Goal: Check status

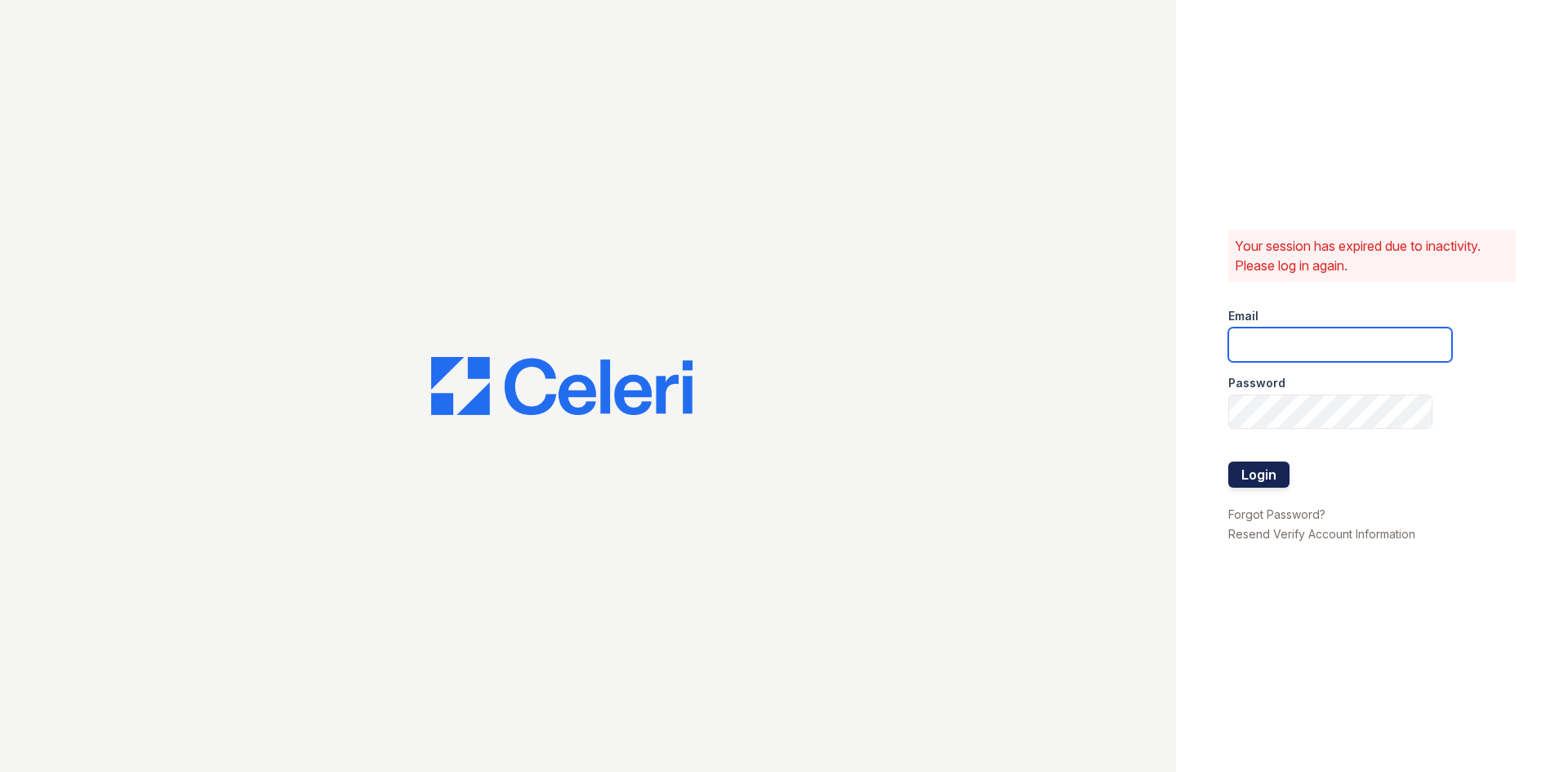
type input "[EMAIL_ADDRESS][DOMAIN_NAME]"
click at [1259, 472] on button "Login" at bounding box center [1257, 474] width 61 height 26
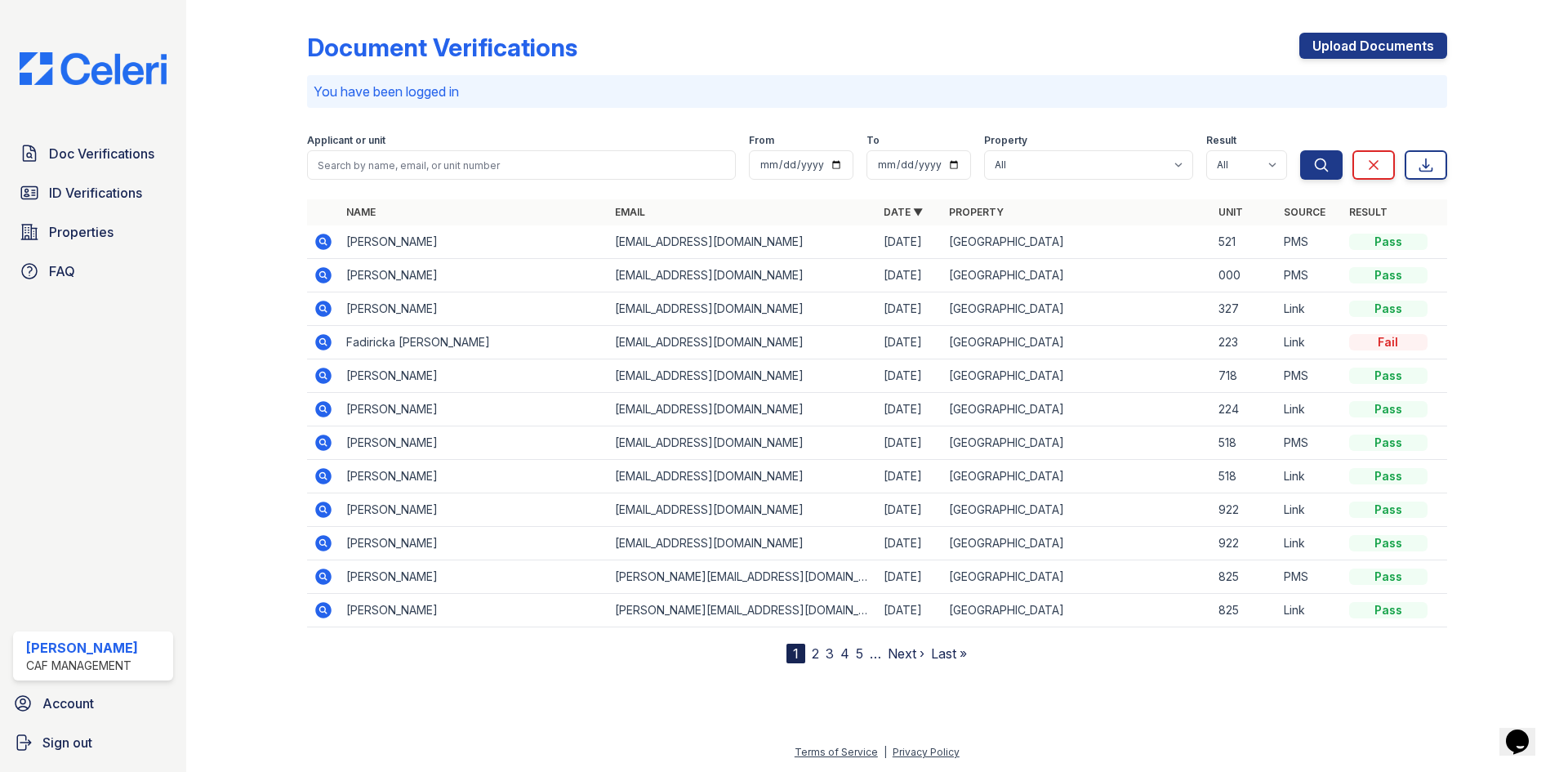
click at [899, 657] on link "Next ›" at bounding box center [906, 653] width 37 height 16
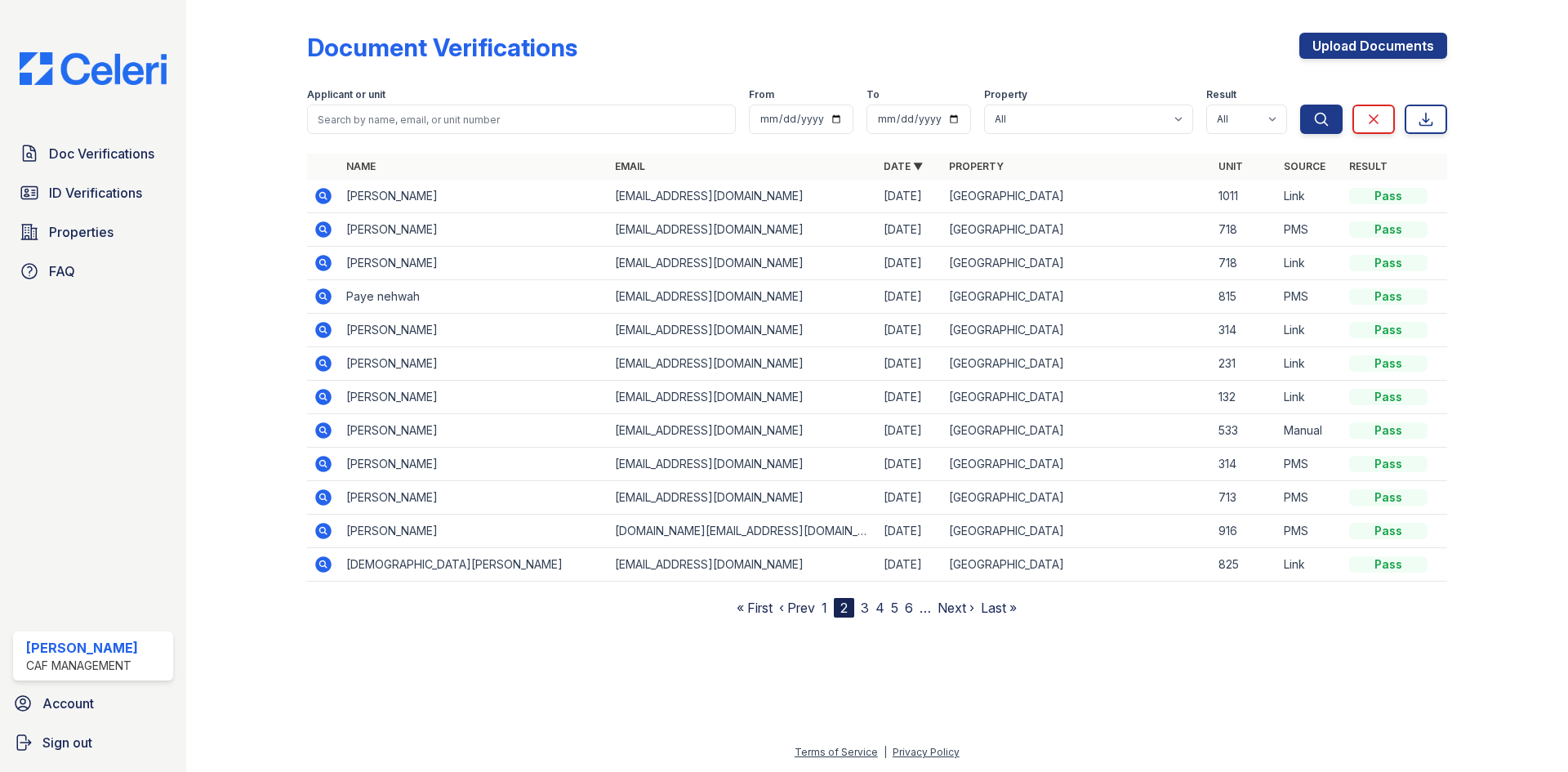
drag, startPoint x: 402, startPoint y: 99, endPoint x: 399, endPoint y: 110, distance: 11.4
click at [401, 104] on div "Applicant or unit" at bounding box center [520, 96] width 429 height 16
click at [399, 112] on input "search" at bounding box center [520, 119] width 429 height 29
type input "[PERSON_NAME]"
click at [1300, 104] on button "Search" at bounding box center [1321, 119] width 43 height 29
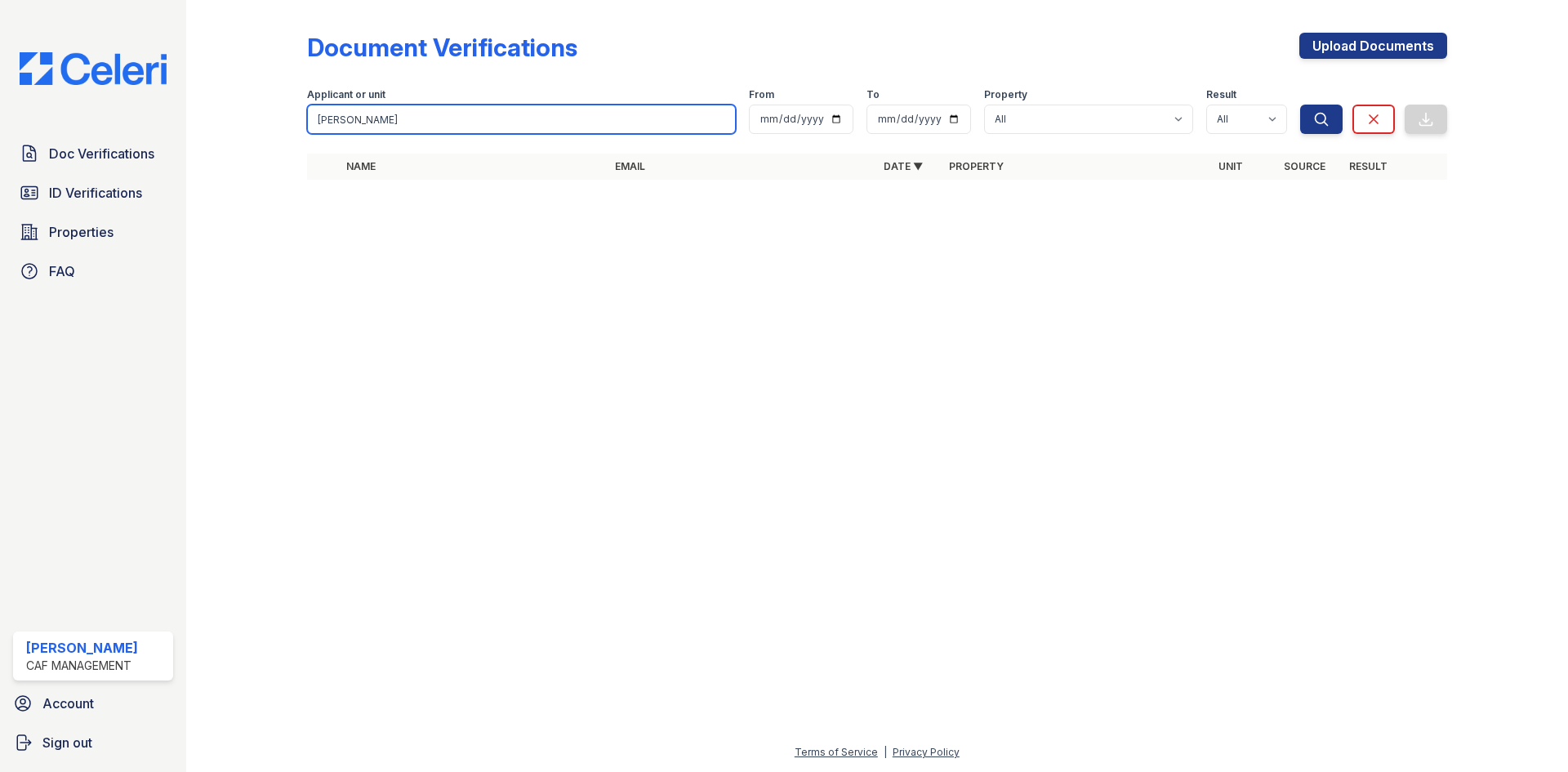
drag, startPoint x: 387, startPoint y: 119, endPoint x: 301, endPoint y: 119, distance: 86.0
click at [301, 119] on div "Document Verifications Upload Documents Filter Applicant or unit [GEOGRAPHIC_DA…" at bounding box center [876, 111] width 1329 height 223
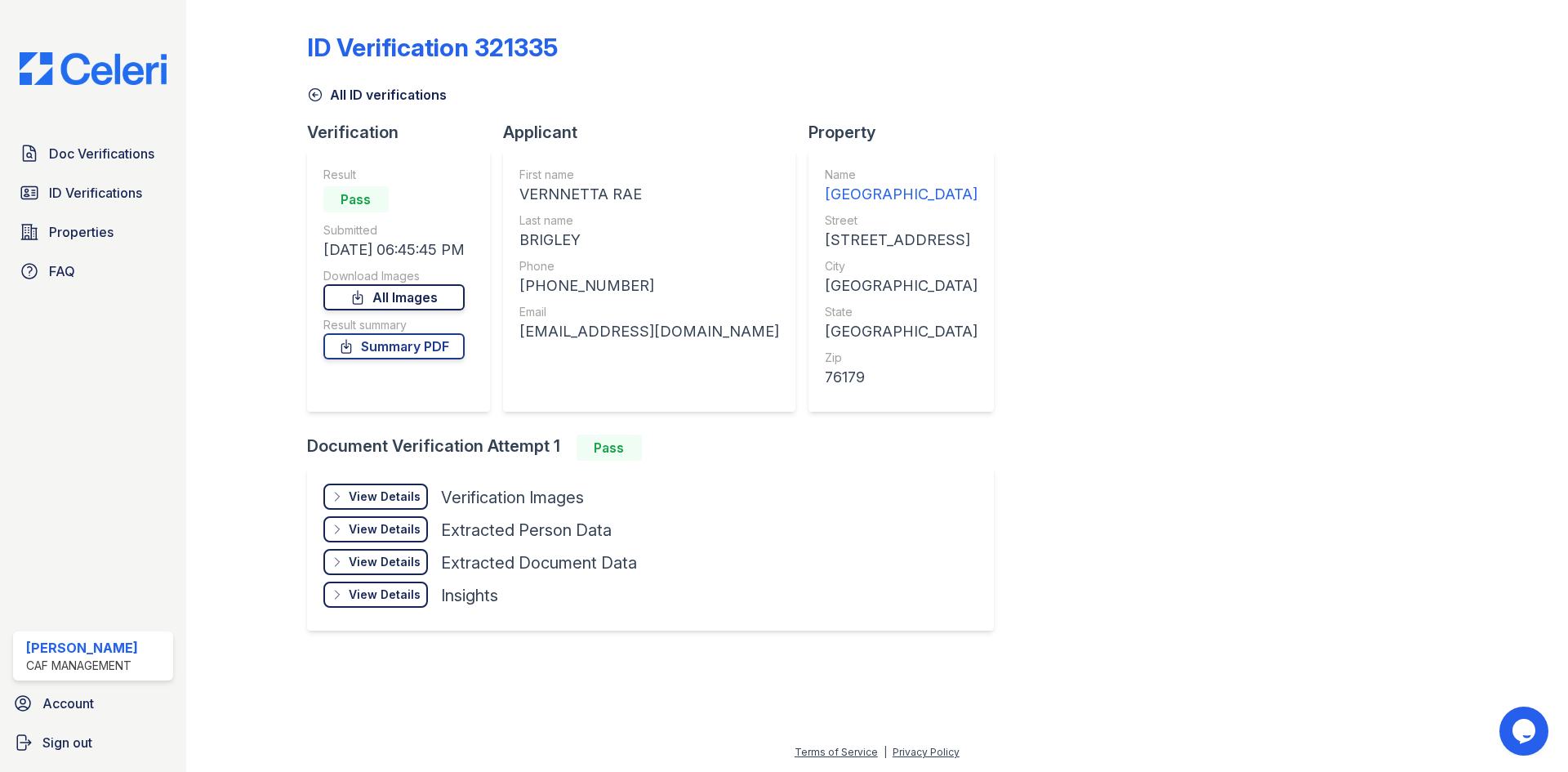
click at [411, 301] on link "All Images" at bounding box center [394, 297] width 141 height 26
